Goal: Task Accomplishment & Management: Use online tool/utility

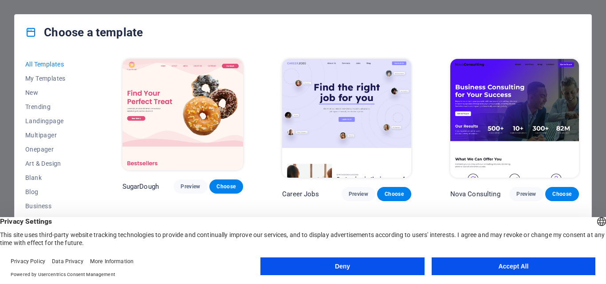
click at [499, 267] on button "Accept All" at bounding box center [514, 267] width 164 height 18
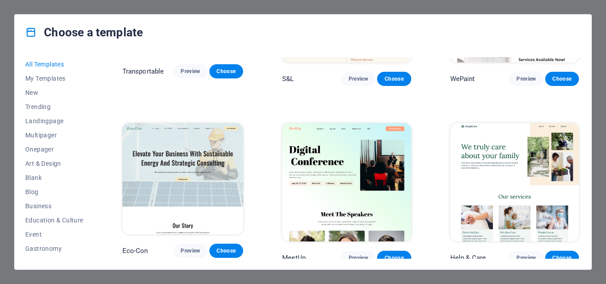
scroll to position [843, 0]
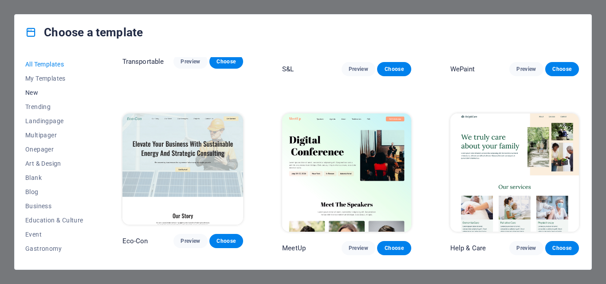
click at [34, 89] on span "New" at bounding box center [54, 92] width 58 height 7
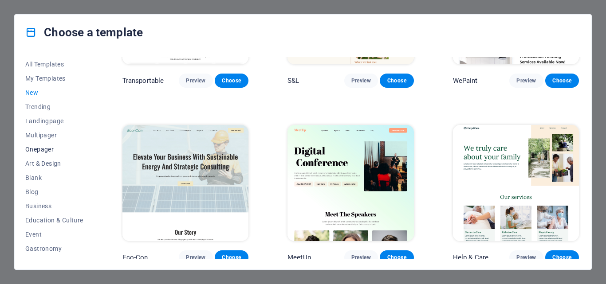
scroll to position [44, 0]
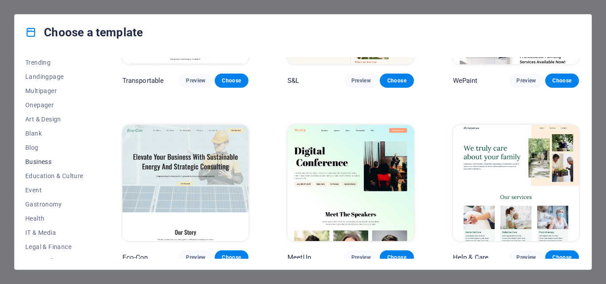
click at [45, 158] on span "Business" at bounding box center [54, 161] width 58 height 7
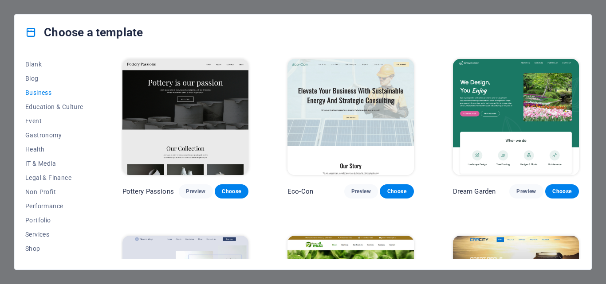
scroll to position [133, 0]
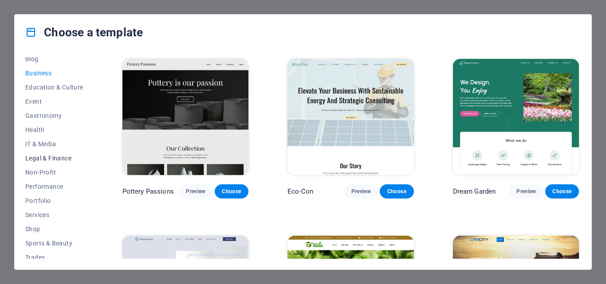
click at [47, 157] on span "Legal & Finance" at bounding box center [54, 158] width 58 height 7
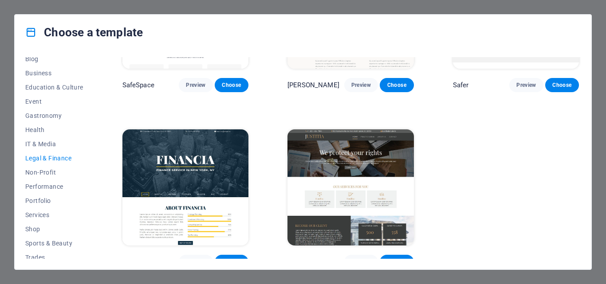
scroll to position [115, 0]
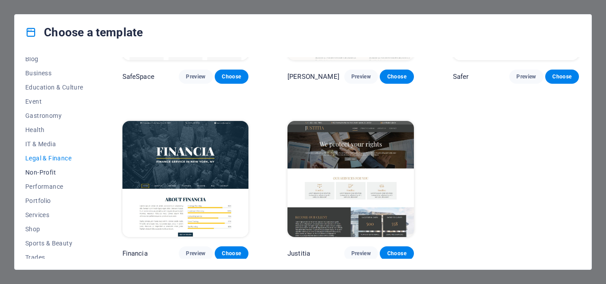
click at [44, 173] on span "Non-Profit" at bounding box center [54, 172] width 58 height 7
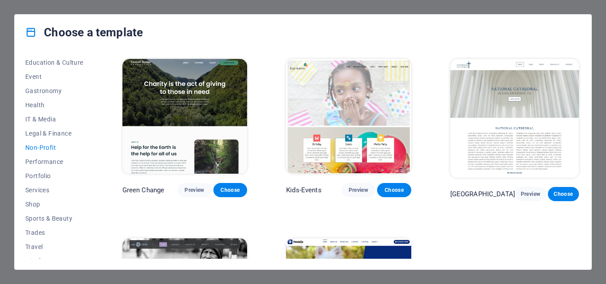
scroll to position [167, 0]
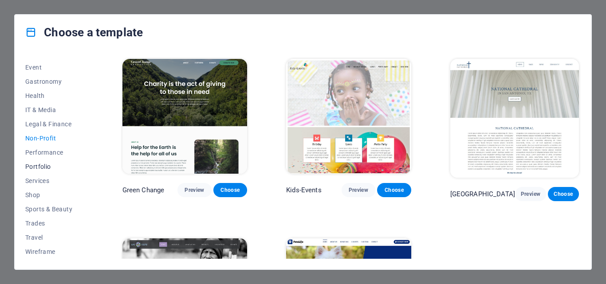
click at [46, 164] on span "Portfolio" at bounding box center [54, 166] width 58 height 7
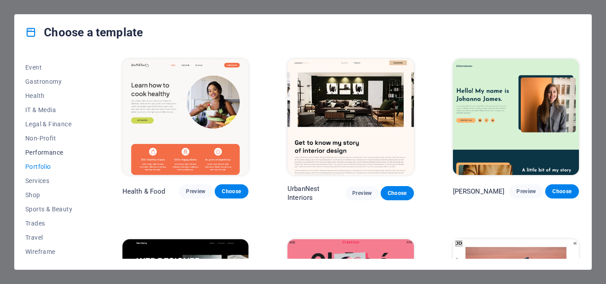
click at [48, 151] on span "Performance" at bounding box center [54, 152] width 58 height 7
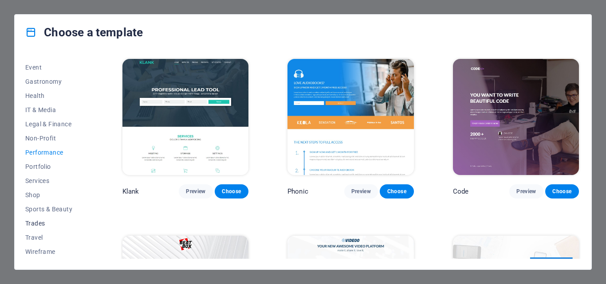
click at [35, 224] on span "Trades" at bounding box center [54, 223] width 58 height 7
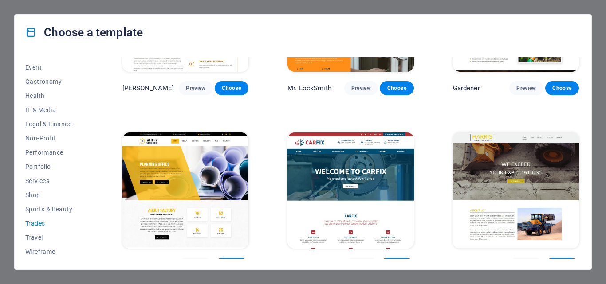
scroll to position [290, 0]
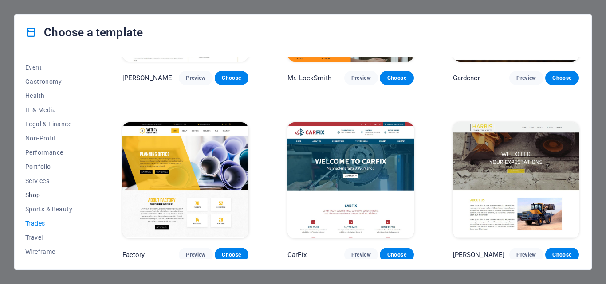
click at [34, 194] on span "Shop" at bounding box center [54, 195] width 58 height 7
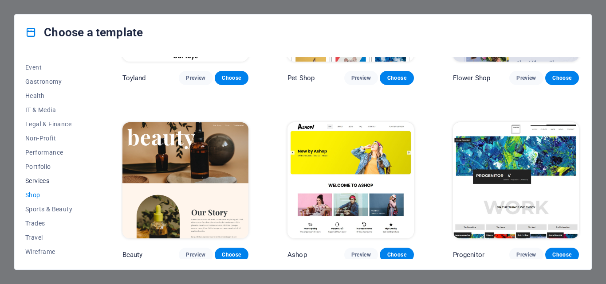
click at [38, 182] on span "Services" at bounding box center [54, 180] width 58 height 7
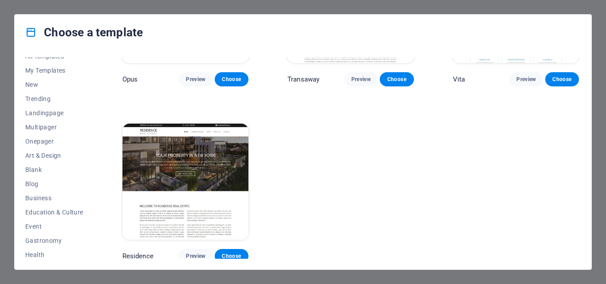
scroll to position [0, 0]
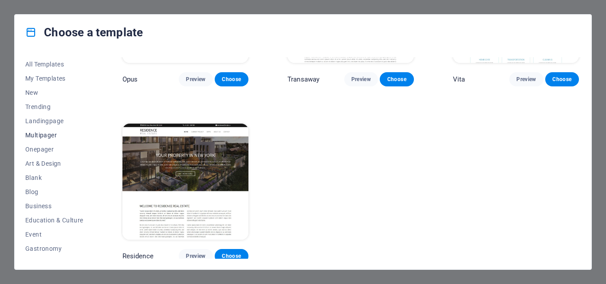
click at [43, 134] on span "Multipager" at bounding box center [54, 135] width 58 height 7
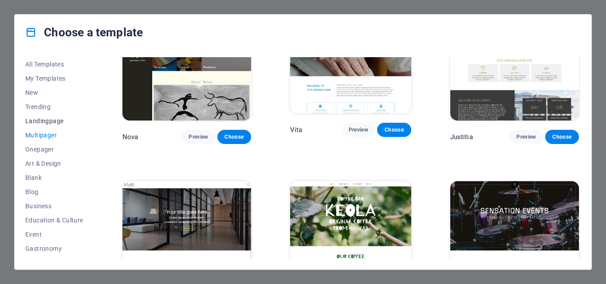
click at [47, 122] on span "Landingpage" at bounding box center [54, 121] width 58 height 7
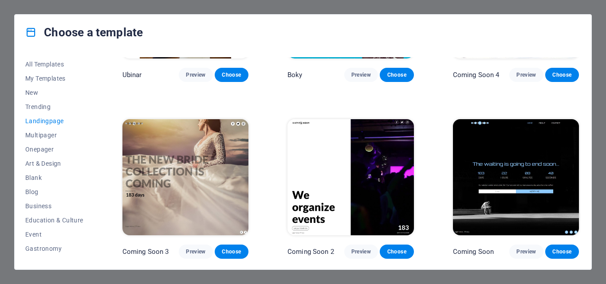
scroll to position [1346, 0]
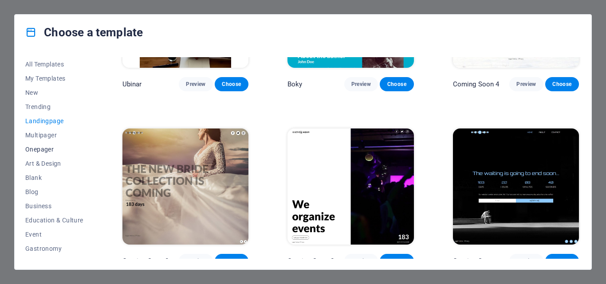
click at [39, 153] on span "Onepager" at bounding box center [54, 149] width 58 height 7
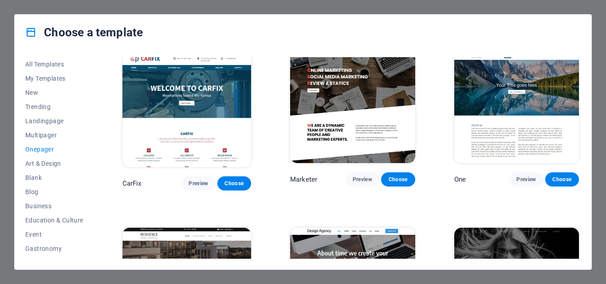
scroll to position [3651, 0]
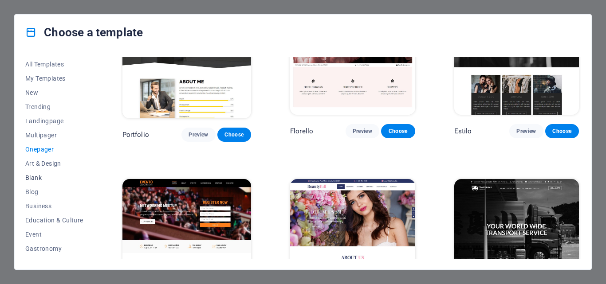
click at [47, 177] on span "Blank" at bounding box center [54, 177] width 58 height 7
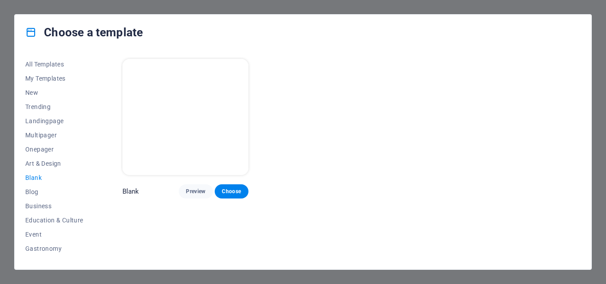
scroll to position [0, 0]
click at [37, 89] on span "New" at bounding box center [54, 92] width 58 height 7
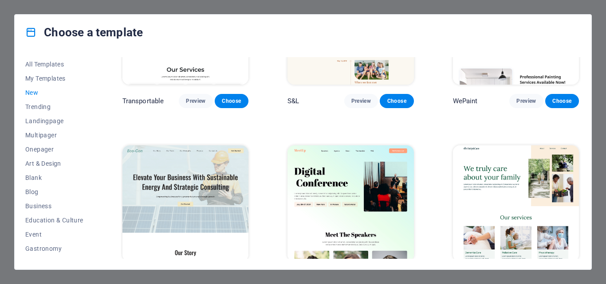
scroll to position [819, 0]
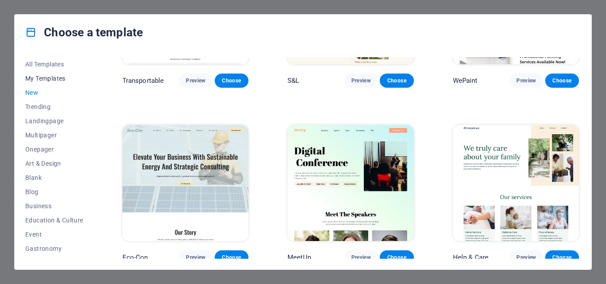
click at [37, 79] on span "My Templates" at bounding box center [54, 78] width 58 height 7
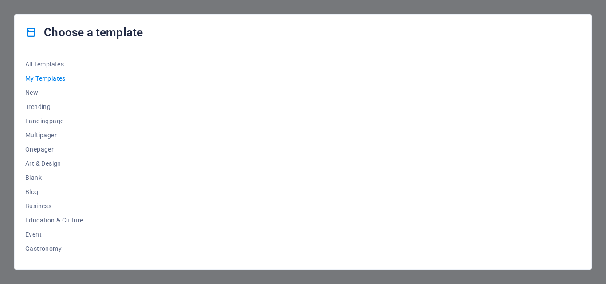
scroll to position [0, 0]
click at [37, 64] on span "All Templates" at bounding box center [54, 64] width 58 height 7
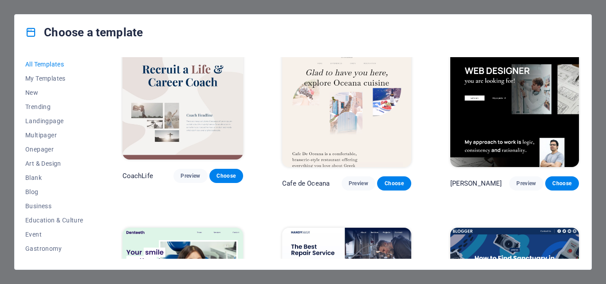
scroll to position [3193, 0]
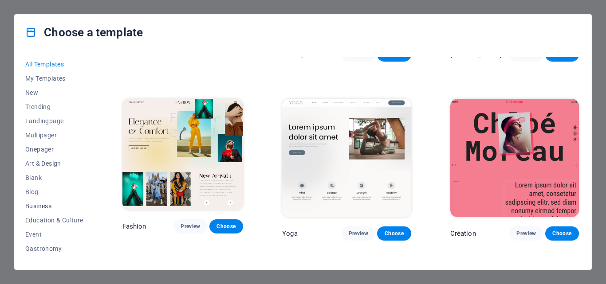
click at [46, 201] on button "Business" at bounding box center [54, 206] width 58 height 14
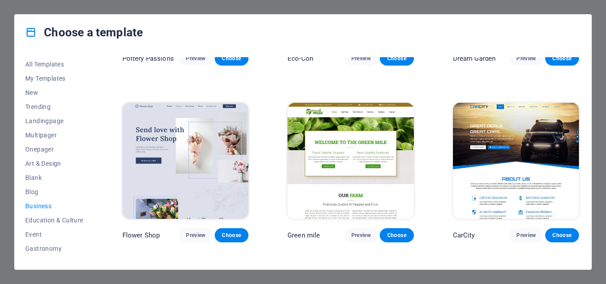
scroll to position [0, 0]
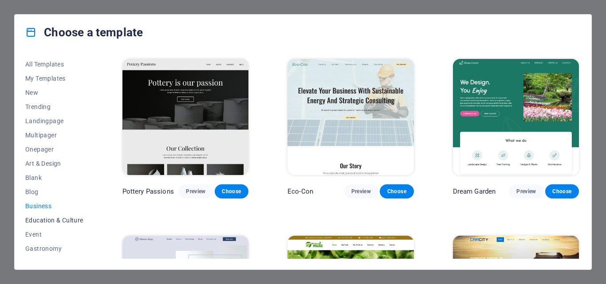
click at [42, 219] on span "Education & Culture" at bounding box center [54, 220] width 58 height 7
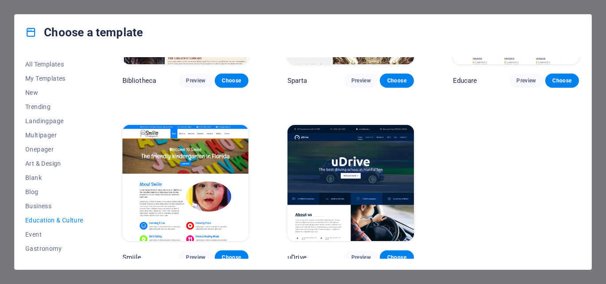
scroll to position [290, 0]
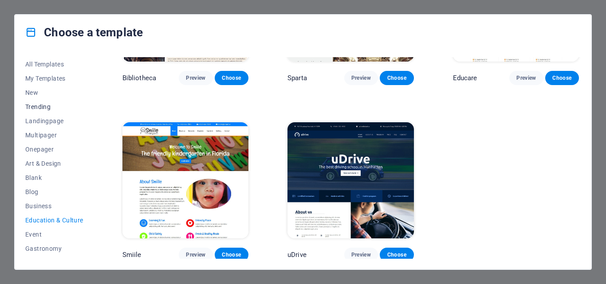
click at [29, 106] on span "Trending" at bounding box center [54, 106] width 58 height 7
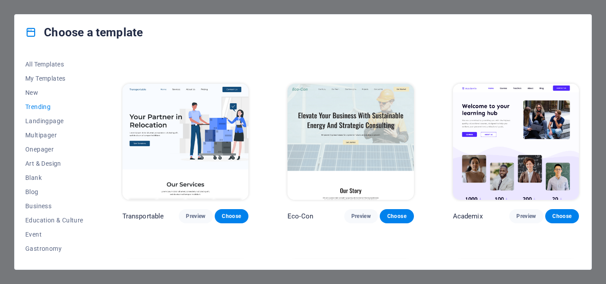
scroll to position [379, 0]
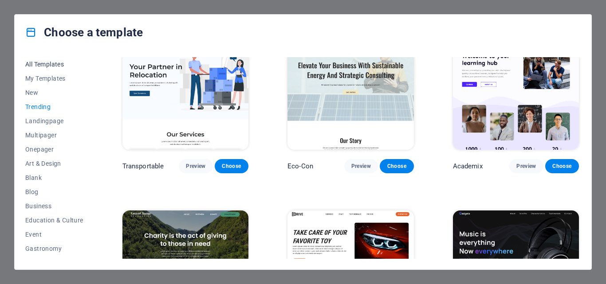
click at [43, 60] on button "All Templates" at bounding box center [54, 64] width 58 height 14
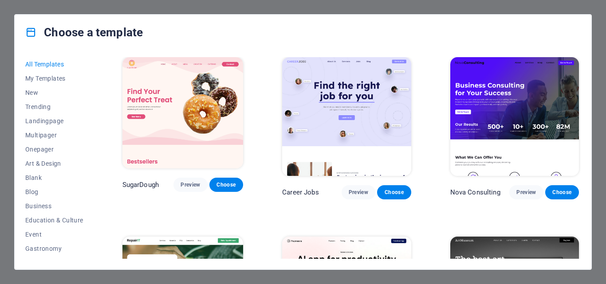
scroll to position [0, 0]
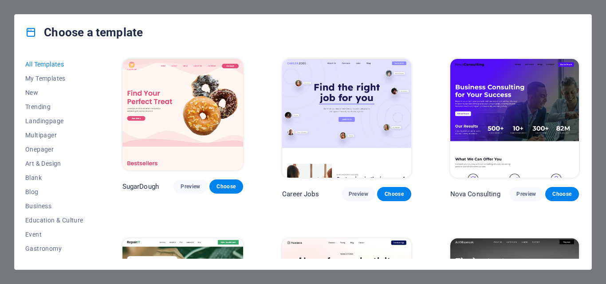
click at [39, 62] on span "All Templates" at bounding box center [54, 64] width 58 height 7
click at [596, 29] on div "Choose a template All Templates My Templates New Trending Landingpage Multipage…" at bounding box center [303, 142] width 606 height 284
click at [8, 17] on div "Choose a template All Templates My Templates New Trending Landingpage Multipage…" at bounding box center [303, 142] width 606 height 284
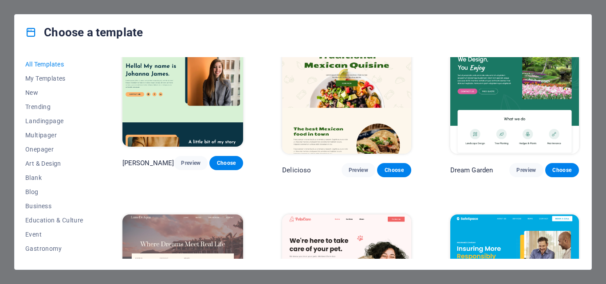
scroll to position [1907, 0]
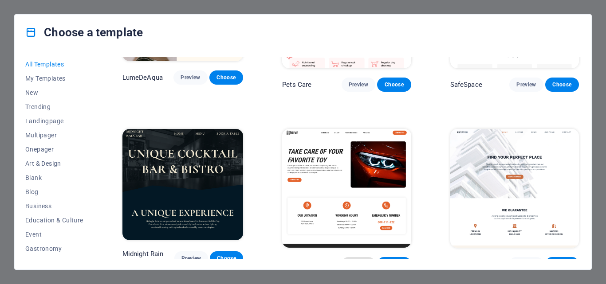
click at [362, 261] on span "Preview" at bounding box center [359, 264] width 20 height 7
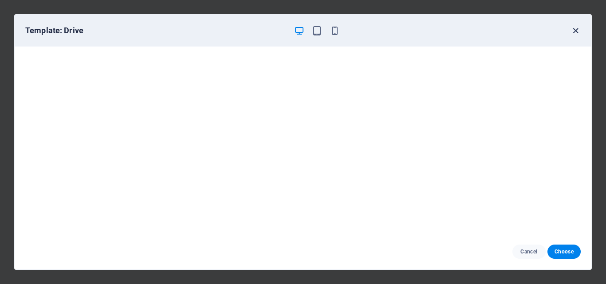
click at [579, 27] on icon "button" at bounding box center [575, 31] width 10 height 10
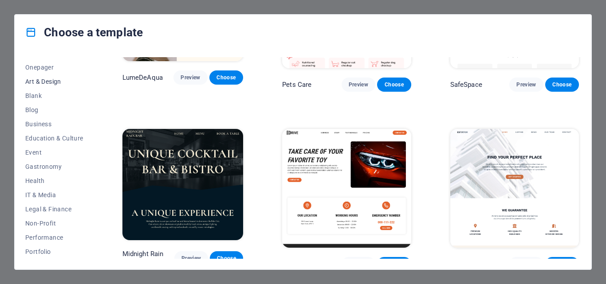
scroll to position [89, 0]
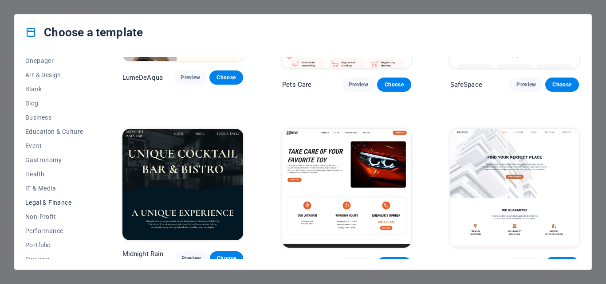
click at [35, 200] on span "Legal & Finance" at bounding box center [54, 202] width 58 height 7
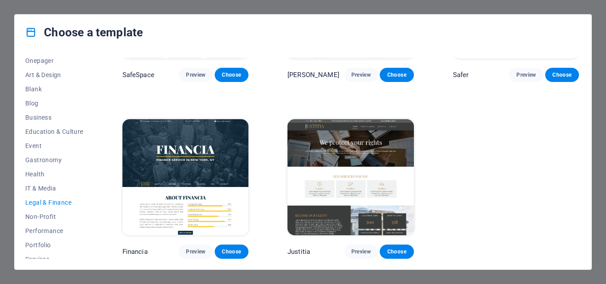
scroll to position [115, 0]
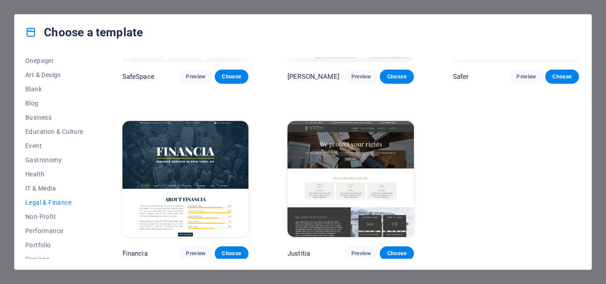
click at [184, 157] on img at bounding box center [185, 179] width 126 height 116
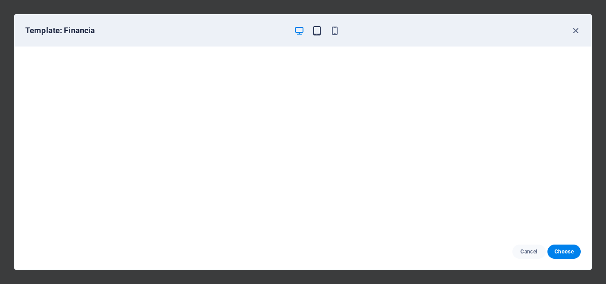
click at [320, 29] on icon "button" at bounding box center [317, 31] width 10 height 10
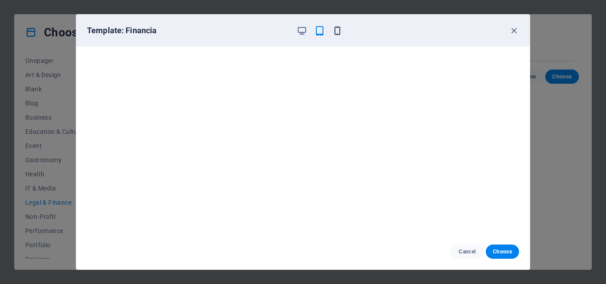
click at [336, 31] on icon "button" at bounding box center [337, 31] width 10 height 10
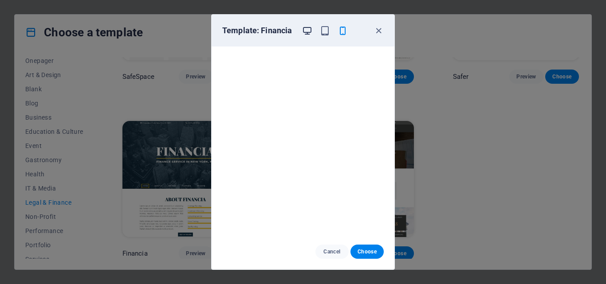
click at [307, 33] on icon "button" at bounding box center [307, 31] width 10 height 10
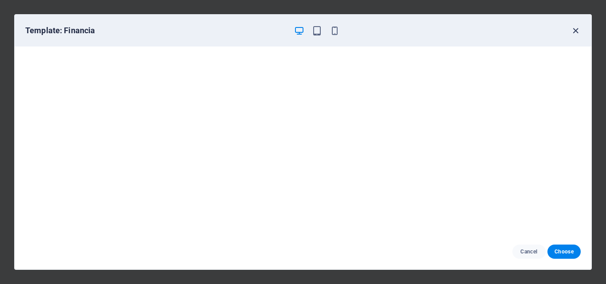
click at [574, 27] on icon "button" at bounding box center [575, 31] width 10 height 10
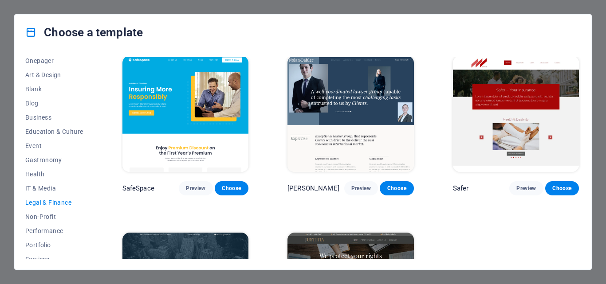
scroll to position [0, 0]
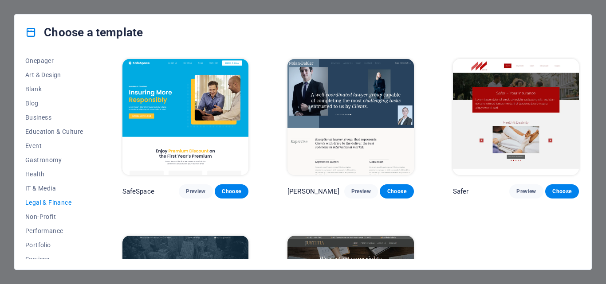
click at [200, 142] on img at bounding box center [185, 117] width 126 height 116
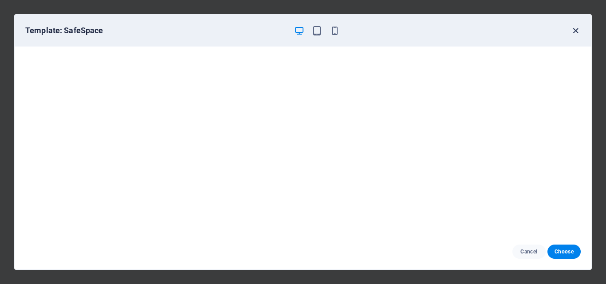
click at [579, 29] on icon "button" at bounding box center [575, 31] width 10 height 10
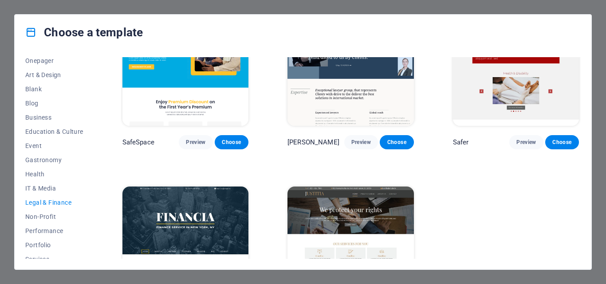
scroll to position [115, 0]
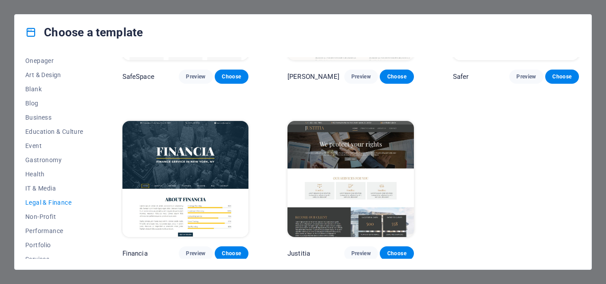
click at [200, 169] on img at bounding box center [185, 179] width 126 height 116
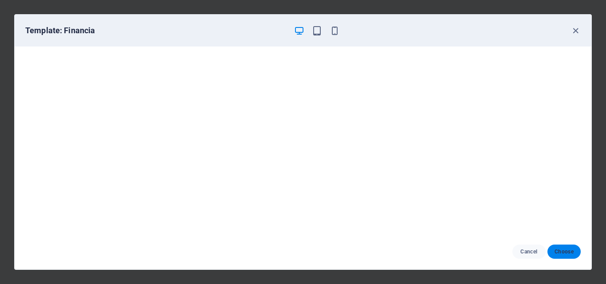
click at [559, 249] on span "Choose" at bounding box center [563, 251] width 19 height 7
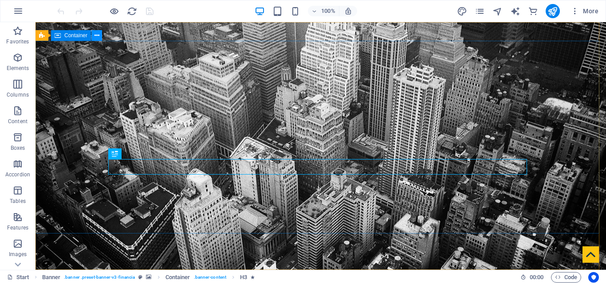
click at [97, 35] on icon at bounding box center [96, 35] width 5 height 9
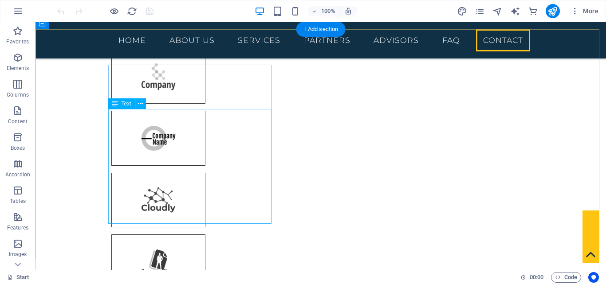
scroll to position [2883, 0]
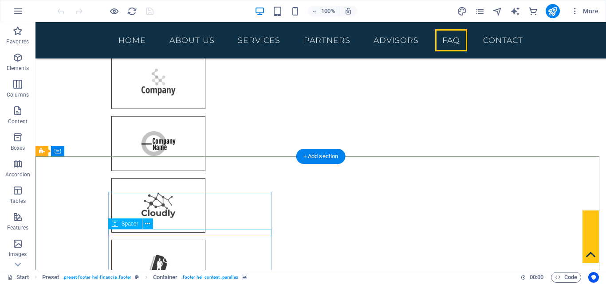
scroll to position [2499, 0]
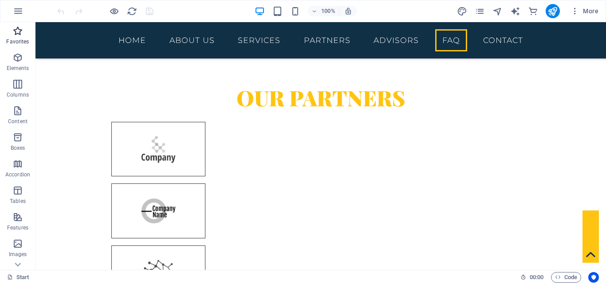
click at [20, 37] on span "Favorites" at bounding box center [17, 36] width 35 height 21
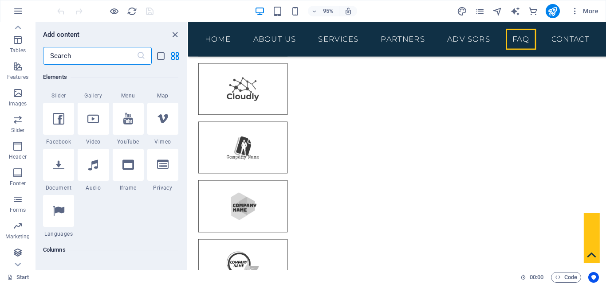
scroll to position [178, 0]
click at [17, 251] on icon "button" at bounding box center [17, 252] width 11 height 11
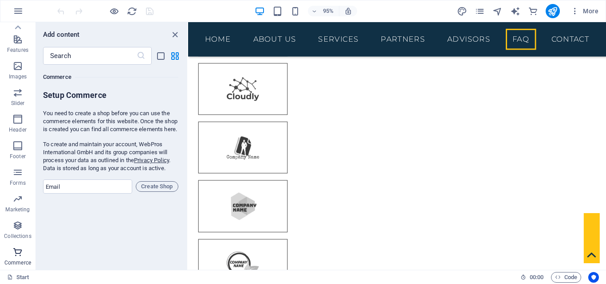
scroll to position [8546, 0]
click at [18, 231] on span "Collections" at bounding box center [17, 230] width 35 height 21
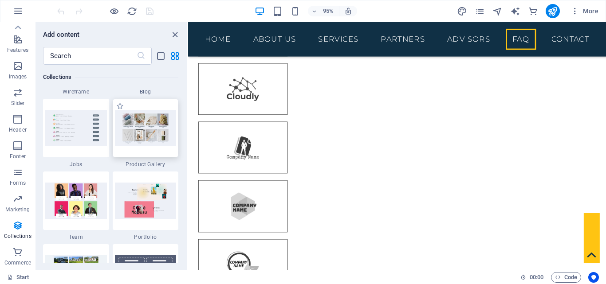
scroll to position [8163, 0]
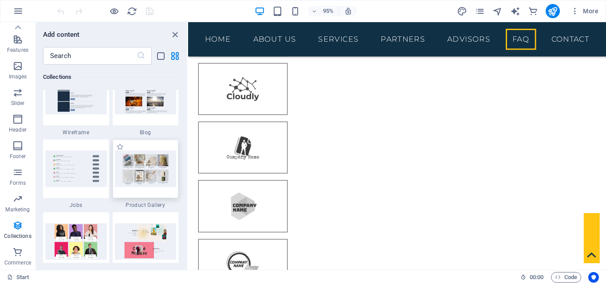
click at [153, 182] on img at bounding box center [146, 169] width 62 height 36
click at [19, 207] on p "Marketing" at bounding box center [17, 209] width 24 height 7
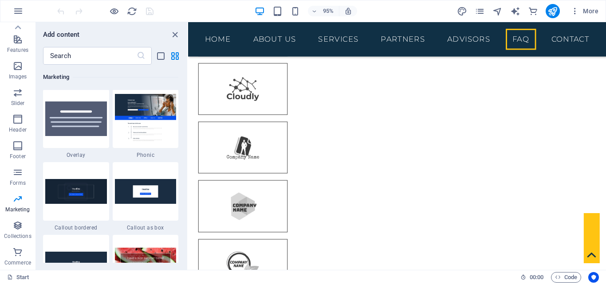
scroll to position [7224, 0]
click at [23, 177] on icon "button" at bounding box center [17, 172] width 11 height 11
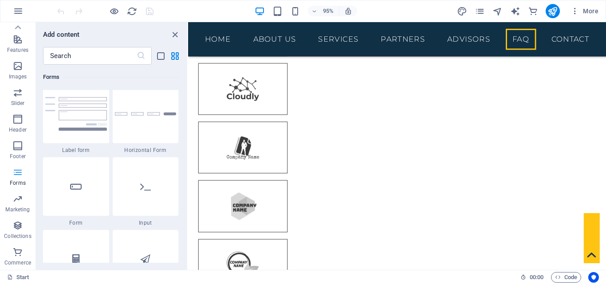
scroll to position [6475, 0]
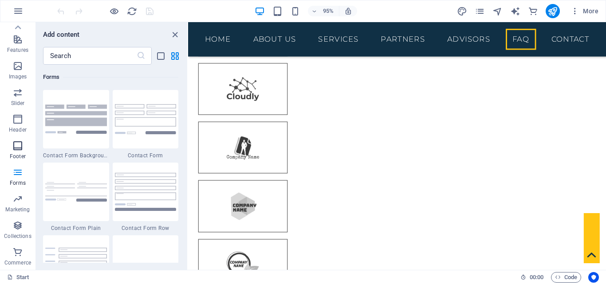
click at [17, 152] on span "Footer" at bounding box center [17, 151] width 35 height 21
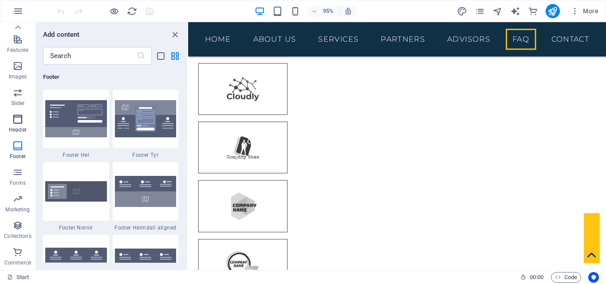
scroll to position [5871, 0]
click at [16, 122] on icon "button" at bounding box center [17, 119] width 11 height 11
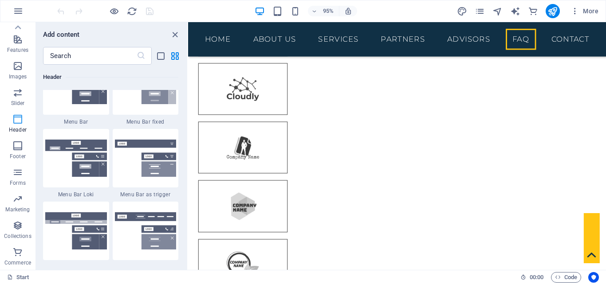
scroll to position [5340, 0]
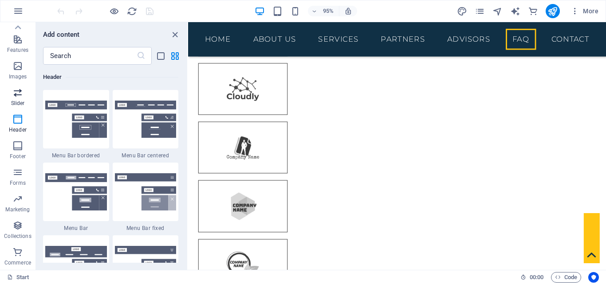
click at [16, 94] on icon "button" at bounding box center [17, 92] width 11 height 11
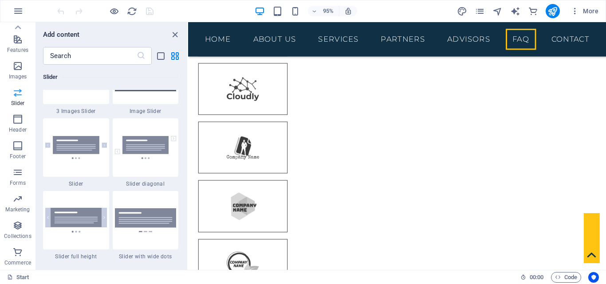
scroll to position [5028, 0]
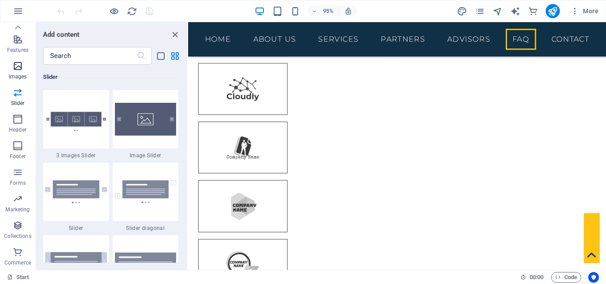
click at [18, 73] on p "Images" at bounding box center [18, 76] width 18 height 7
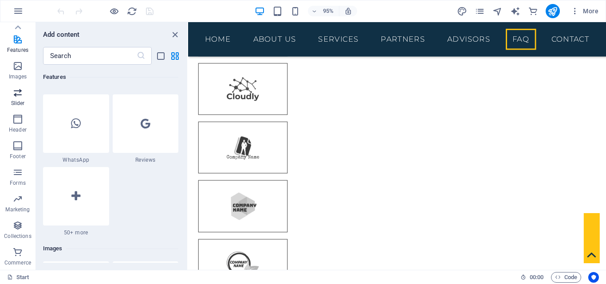
scroll to position [4319, 0]
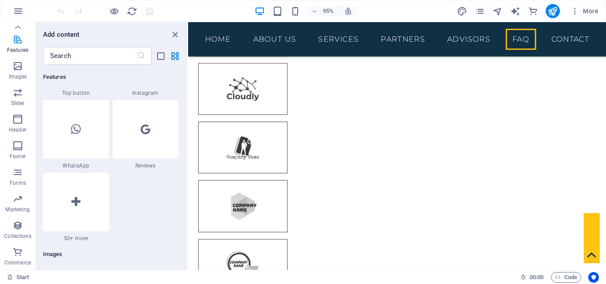
click at [15, 47] on p "Features" at bounding box center [17, 50] width 21 height 7
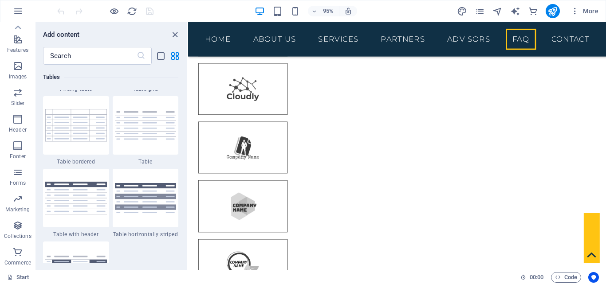
scroll to position [2945, 0]
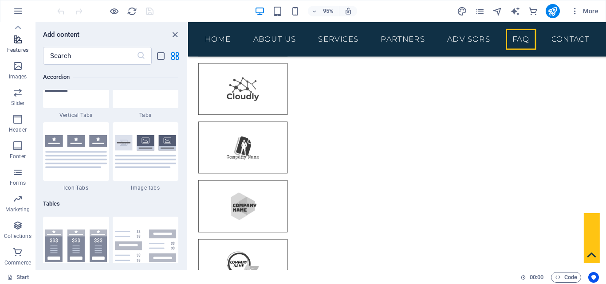
click at [17, 50] on p "Features" at bounding box center [17, 50] width 21 height 7
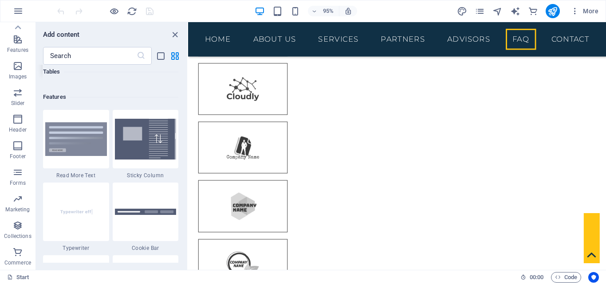
scroll to position [3457, 0]
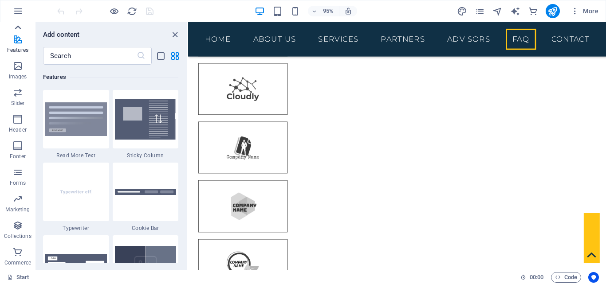
click at [19, 24] on icon at bounding box center [18, 27] width 12 height 12
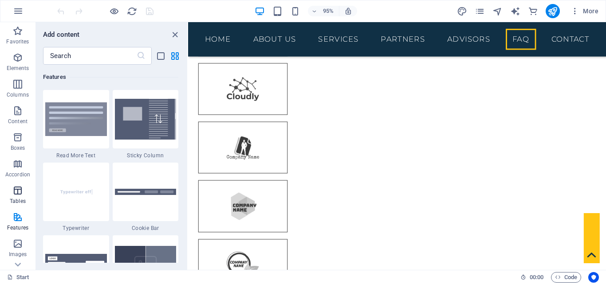
click at [17, 195] on icon "button" at bounding box center [17, 190] width 11 height 11
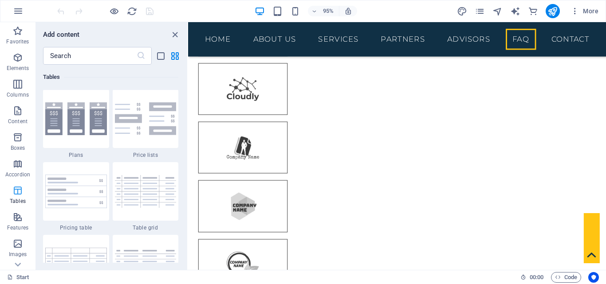
scroll to position [3072, 0]
click at [11, 168] on span "Accordion" at bounding box center [17, 169] width 35 height 21
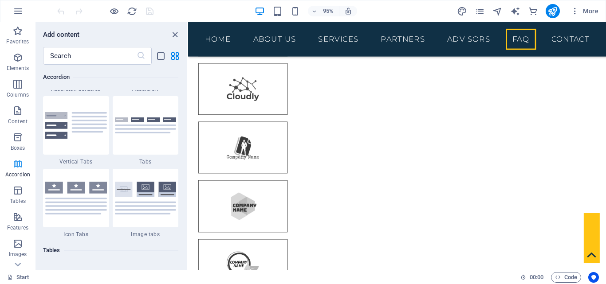
scroll to position [2832, 0]
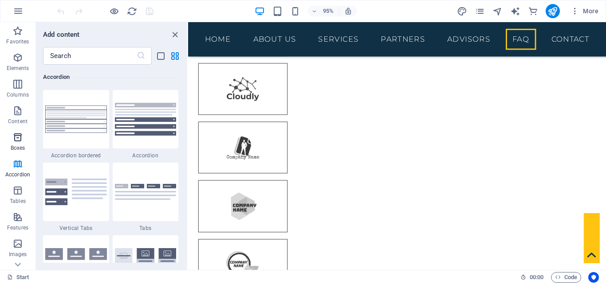
click at [14, 141] on icon "button" at bounding box center [17, 137] width 11 height 11
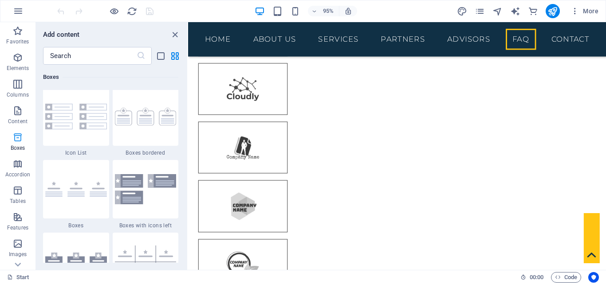
scroll to position [2446, 0]
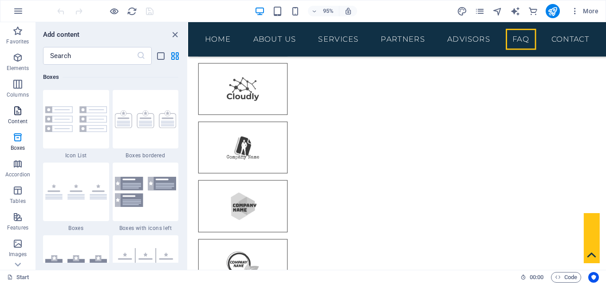
click at [15, 118] on span "Content" at bounding box center [17, 116] width 35 height 21
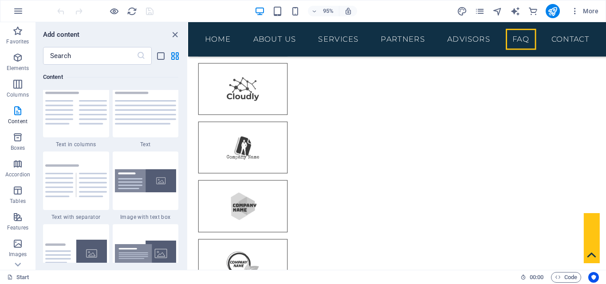
scroll to position [1552, 0]
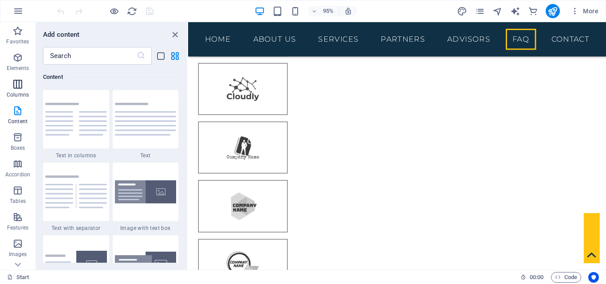
click at [13, 82] on icon "button" at bounding box center [17, 84] width 11 height 11
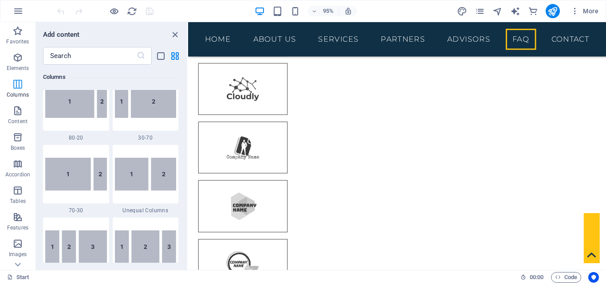
scroll to position [439, 0]
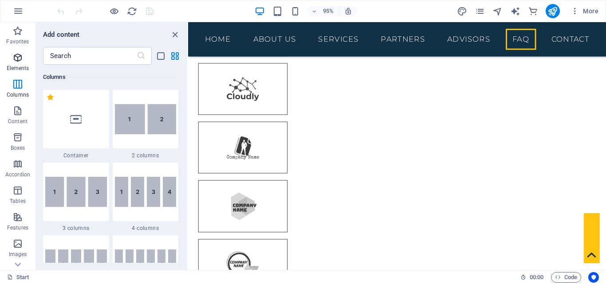
click at [17, 58] on icon "button" at bounding box center [17, 57] width 11 height 11
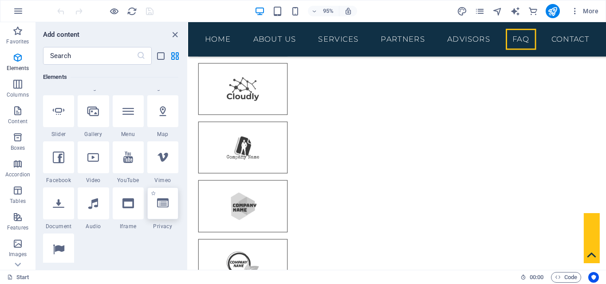
scroll to position [272, 0]
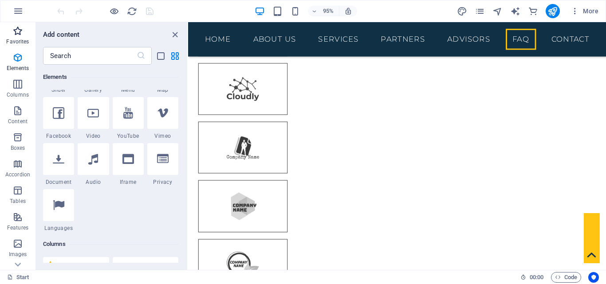
click at [15, 34] on icon "button" at bounding box center [17, 31] width 11 height 11
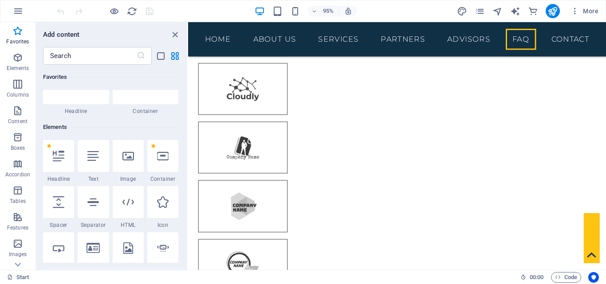
scroll to position [0, 0]
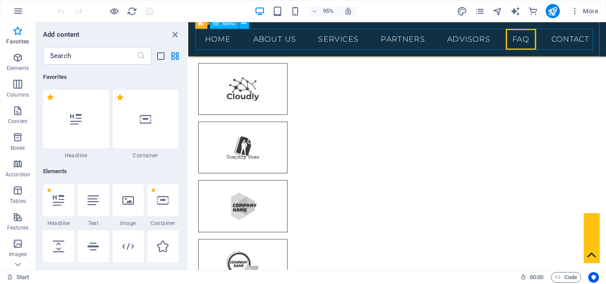
click at [202, 43] on nav "Home About us Services Partners Advisors FAQ Contact" at bounding box center [408, 40] width 419 height 22
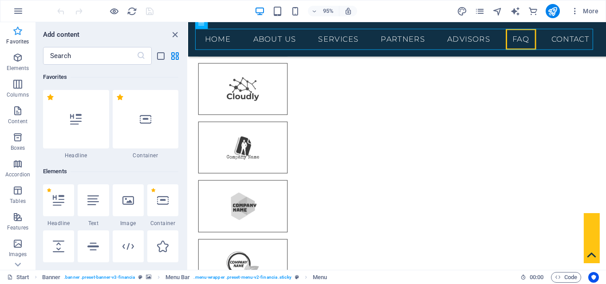
click at [20, 34] on icon "button" at bounding box center [17, 31] width 11 height 11
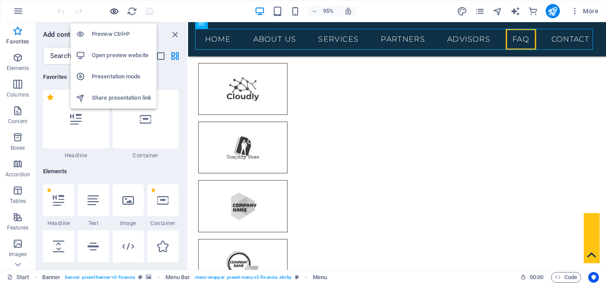
click at [112, 11] on icon "button" at bounding box center [114, 11] width 10 height 10
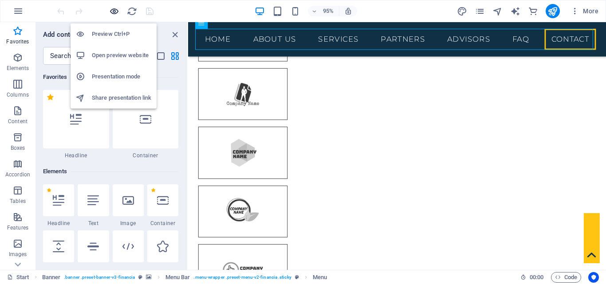
scroll to position [2675, 0]
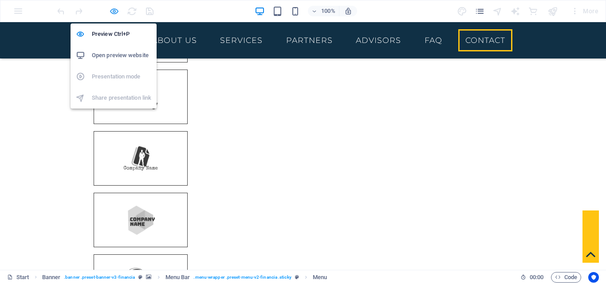
click at [112, 11] on icon "button" at bounding box center [114, 11] width 10 height 10
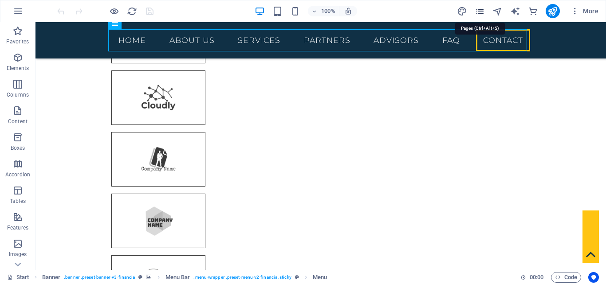
click at [481, 11] on icon "pages" at bounding box center [480, 11] width 10 height 10
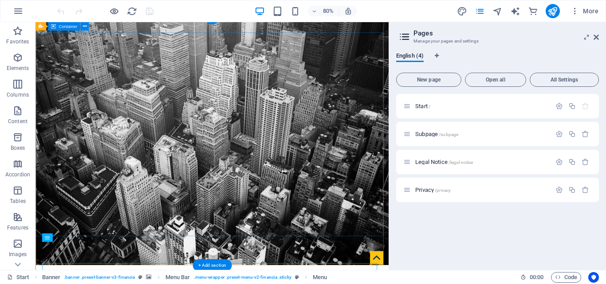
scroll to position [0, 0]
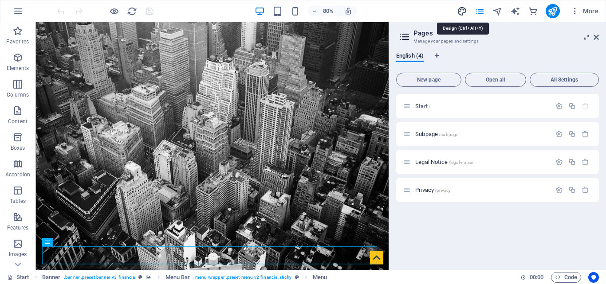
click at [461, 11] on icon "design" at bounding box center [462, 11] width 10 height 10
select select "rem"
select select "300"
select select "px"
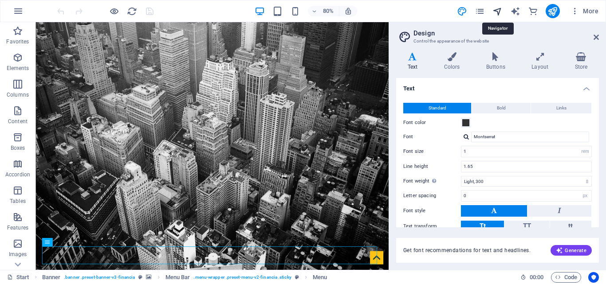
click at [497, 12] on icon "navigator" at bounding box center [497, 11] width 10 height 10
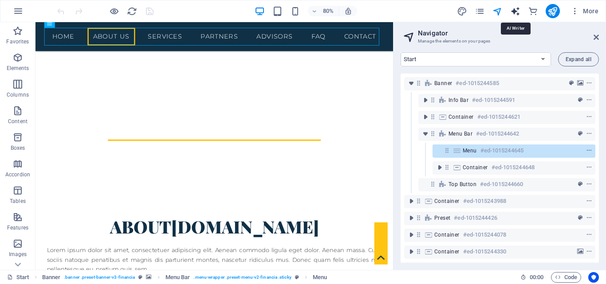
click at [517, 12] on icon "text_generator" at bounding box center [515, 11] width 10 height 10
select select "English"
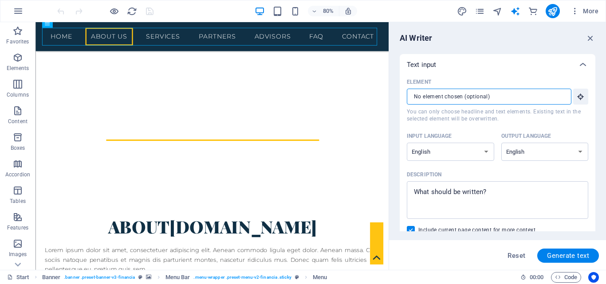
click at [443, 93] on input "Element ​ You can only choose headline and text elements. Existing text in the …" at bounding box center [486, 97] width 158 height 16
click at [536, 8] on icon "commerce" at bounding box center [533, 11] width 10 height 10
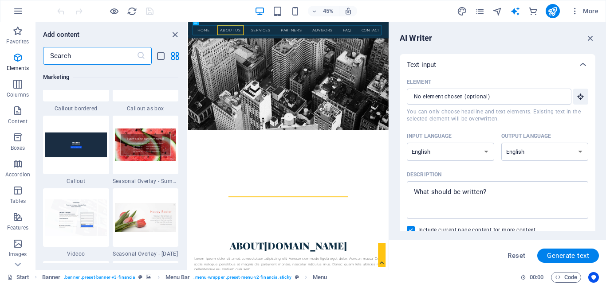
scroll to position [8546, 0]
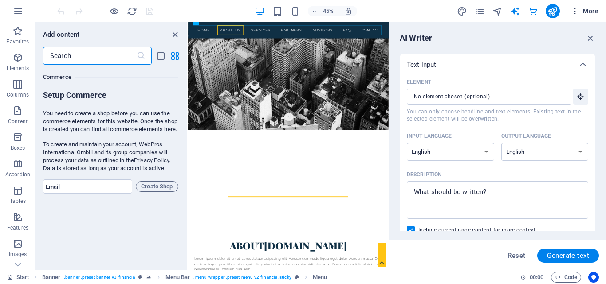
click at [574, 9] on icon "button" at bounding box center [574, 11] width 9 height 9
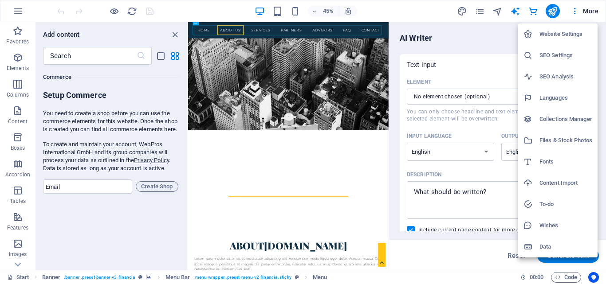
click at [569, 28] on li "Website Settings" at bounding box center [557, 34] width 79 height 21
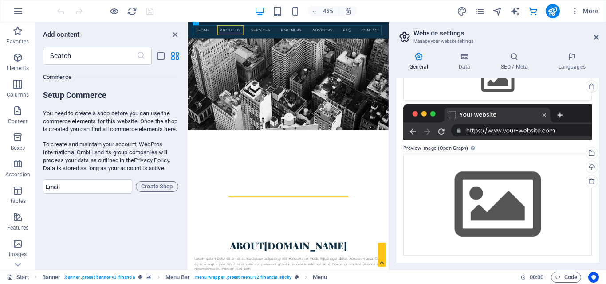
scroll to position [0, 0]
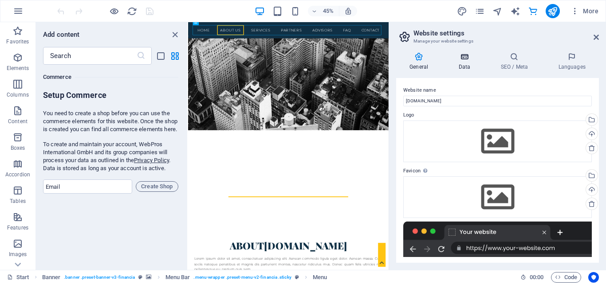
click at [467, 59] on icon at bounding box center [464, 56] width 39 height 9
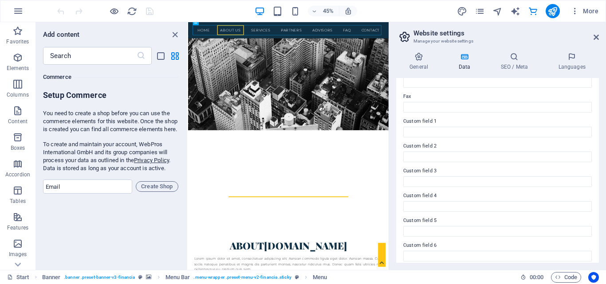
scroll to position [241, 0]
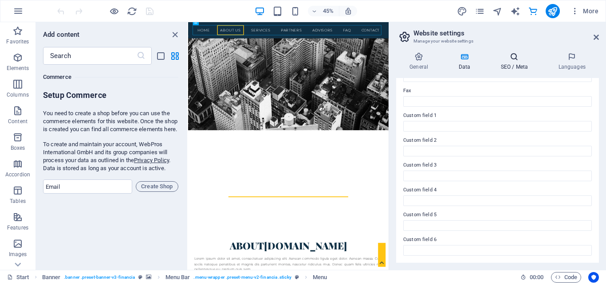
click at [512, 63] on h4 "SEO / Meta" at bounding box center [516, 61] width 58 height 19
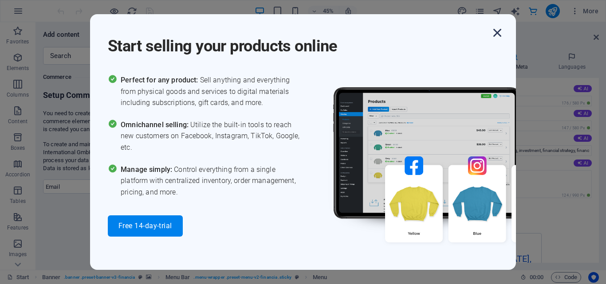
click at [498, 34] on icon "button" at bounding box center [497, 33] width 16 height 16
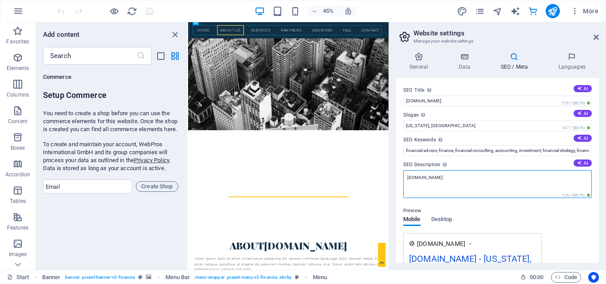
click at [451, 180] on textarea "[DOMAIN_NAME]" at bounding box center [497, 184] width 188 height 28
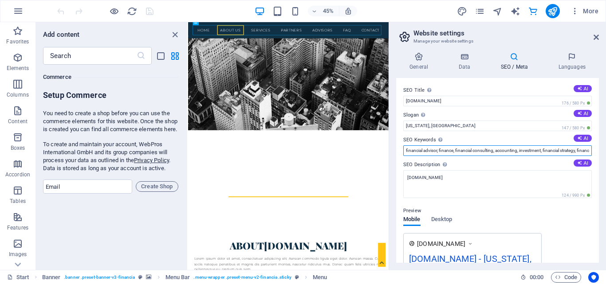
click at [454, 149] on input "financial advisor, finance, financial consulting, accounting, investment, finan…" at bounding box center [497, 150] width 188 height 11
click at [472, 148] on input "financial advisor, finance, financial consulting, accounting, investment, finan…" at bounding box center [497, 150] width 188 height 11
click at [514, 150] on input "financial advisor, finance, financial consulting, accounting, investment, finan…" at bounding box center [497, 150] width 188 height 11
click at [535, 150] on input "financial advisor, finance, financial consulting, accounting, investment, finan…" at bounding box center [497, 150] width 188 height 11
click at [557, 150] on input "financial advisor, finance, financial consulting, accounting, investment, finan…" at bounding box center [497, 150] width 188 height 11
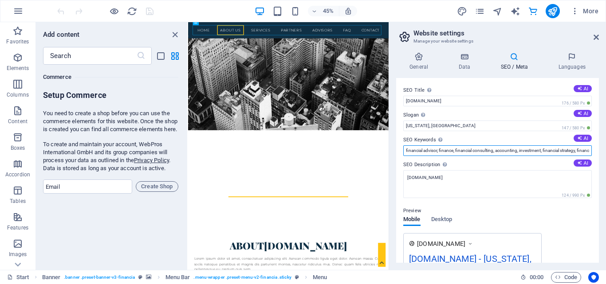
scroll to position [0, 246]
drag, startPoint x: 403, startPoint y: 151, endPoint x: 637, endPoint y: 150, distance: 233.7
click at [605, 150] on html "[DOMAIN_NAME] Start Favorites Elements Columns Content Boxes Accordion Tables F…" at bounding box center [303, 142] width 606 height 284
click at [574, 12] on icon "button" at bounding box center [574, 11] width 9 height 9
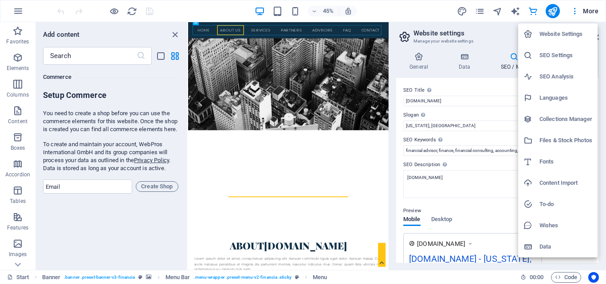
click at [562, 118] on h6 "Collections Manager" at bounding box center [565, 119] width 53 height 11
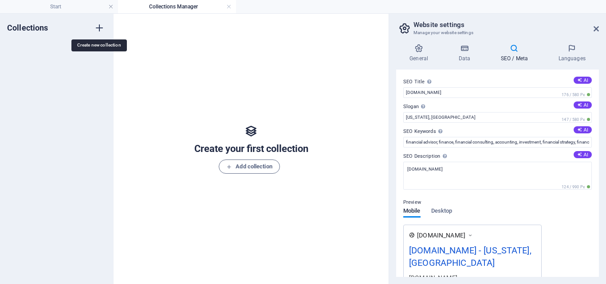
click at [100, 27] on icon "button" at bounding box center [99, 28] width 11 height 11
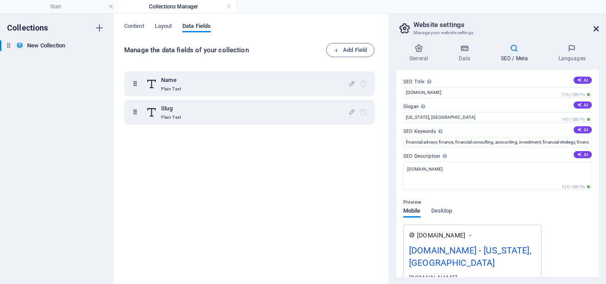
click at [594, 31] on icon at bounding box center [595, 28] width 5 height 7
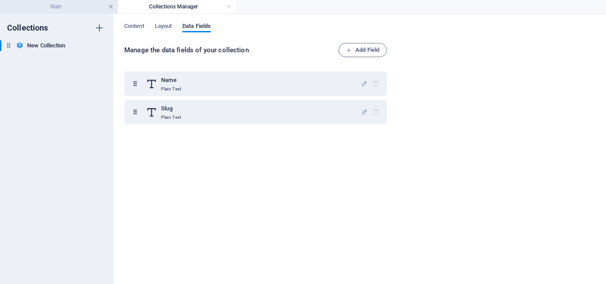
click at [110, 8] on link at bounding box center [110, 7] width 5 height 8
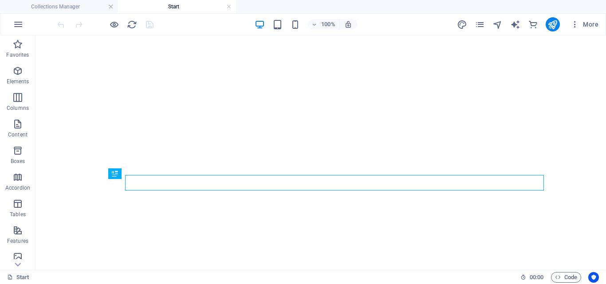
drag, startPoint x: 109, startPoint y: 5, endPoint x: 116, endPoint y: 21, distance: 17.7
click at [109, 5] on link at bounding box center [110, 7] width 5 height 8
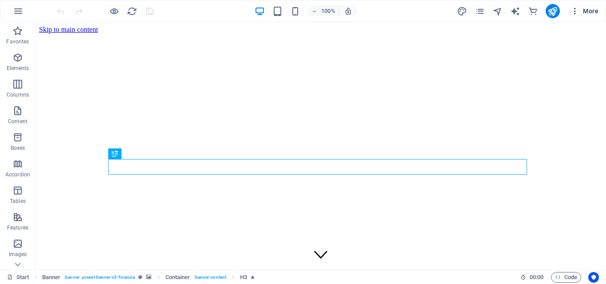
click at [585, 13] on span "More" at bounding box center [584, 11] width 28 height 9
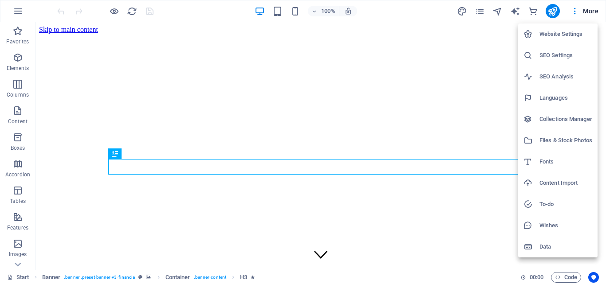
click at [31, 9] on div at bounding box center [303, 142] width 606 height 284
